Goal: Complete application form

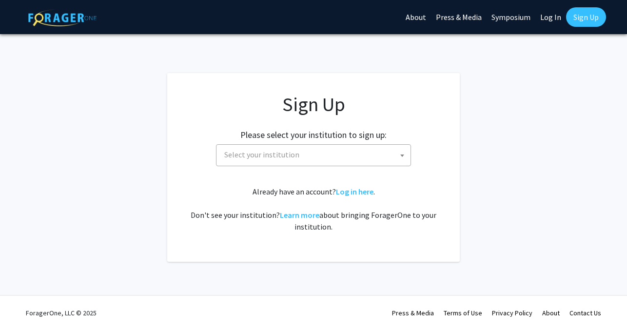
click at [293, 158] on span "Select your institution" at bounding box center [261, 155] width 75 height 10
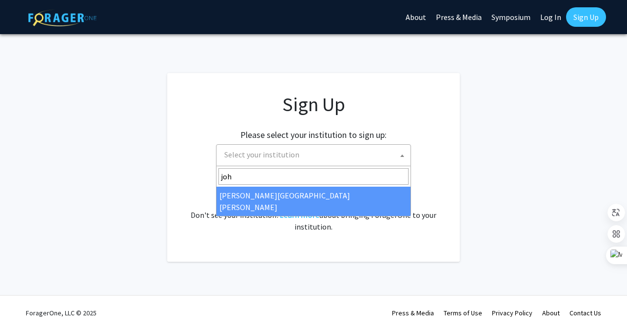
type input "joh"
select select "1"
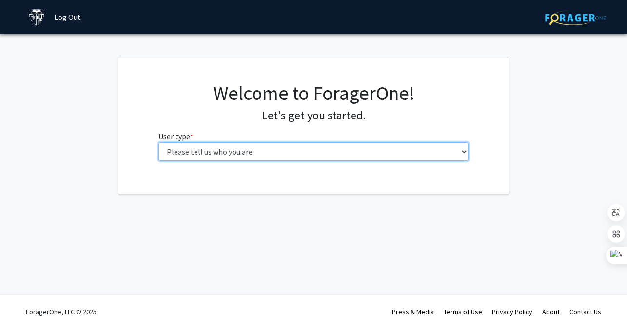
click at [348, 155] on select "Please tell us who you are Undergraduate Student Master's Student Doctoral Cand…" at bounding box center [313, 151] width 310 height 19
select select "2: masters"
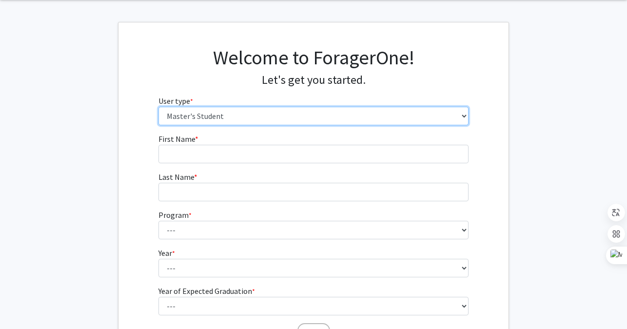
scroll to position [38, 0]
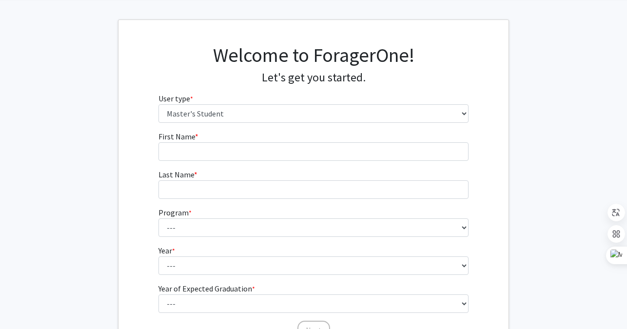
click at [271, 161] on form "First Name * required Last Name * required Program * required --- Anatomy Educa…" at bounding box center [313, 231] width 310 height 200
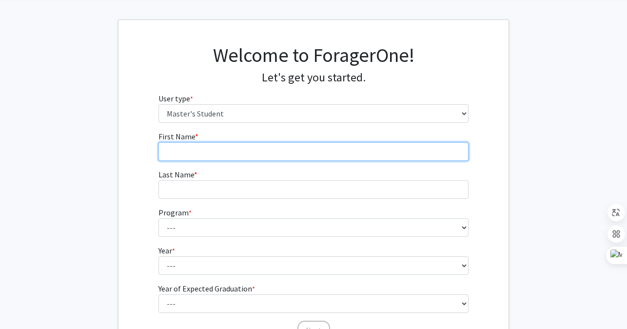
click at [271, 153] on input "First Name * required" at bounding box center [313, 151] width 310 height 19
type input "[PERSON_NAME]"
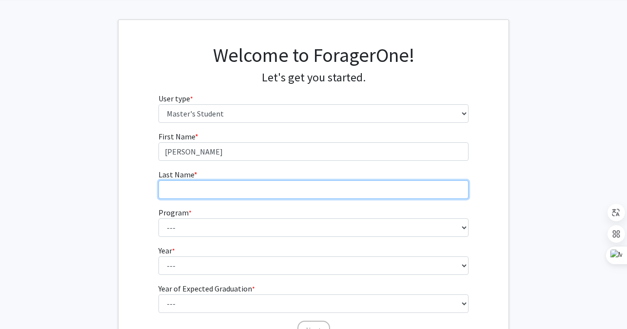
type input "Kiss"
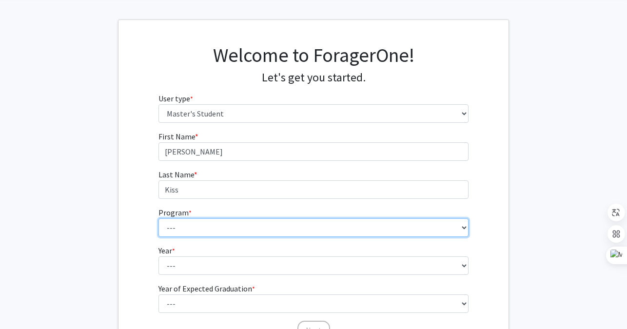
click at [249, 226] on select "--- Anatomy Education Applied and Computational Mathematics Applied Biomedical …" at bounding box center [313, 227] width 310 height 19
select select "96: 81"
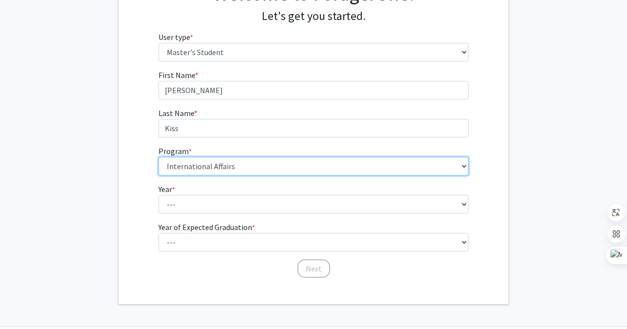
scroll to position [100, 0]
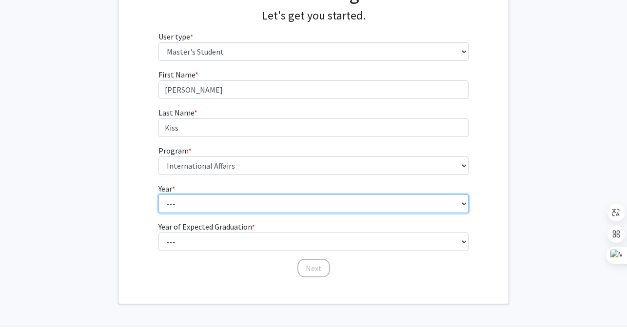
click at [168, 203] on select "--- First Year Second Year" at bounding box center [313, 203] width 310 height 19
select select "2: second_year"
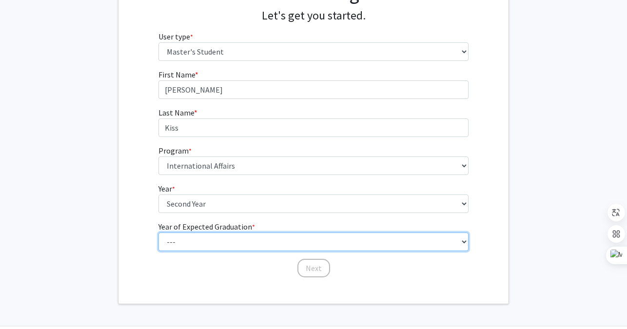
click at [194, 241] on select "--- 2025 2026 2027 2028 2029 2030 2031 2032 2033 2034" at bounding box center [313, 241] width 310 height 19
select select "2: 2026"
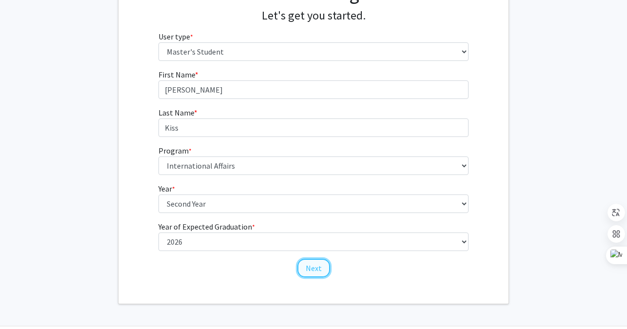
click at [311, 275] on button "Next" at bounding box center [313, 268] width 33 height 19
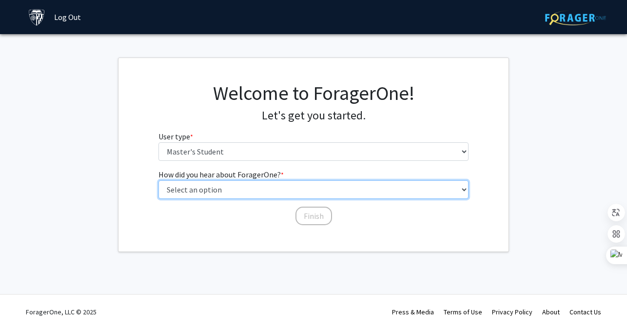
click at [219, 186] on select "Select an option Peer/student recommendation Faculty/staff recommendation Unive…" at bounding box center [313, 189] width 310 height 19
select select "2: faculty_recommendation"
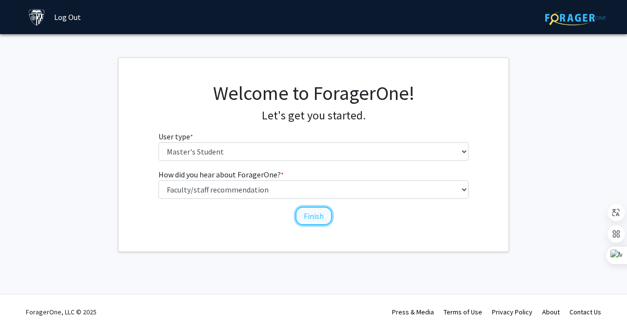
click at [310, 215] on button "Finish" at bounding box center [313, 216] width 37 height 19
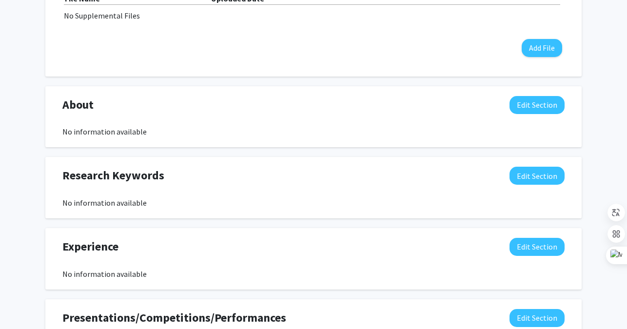
scroll to position [349, 0]
